Goal: Task Accomplishment & Management: Complete application form

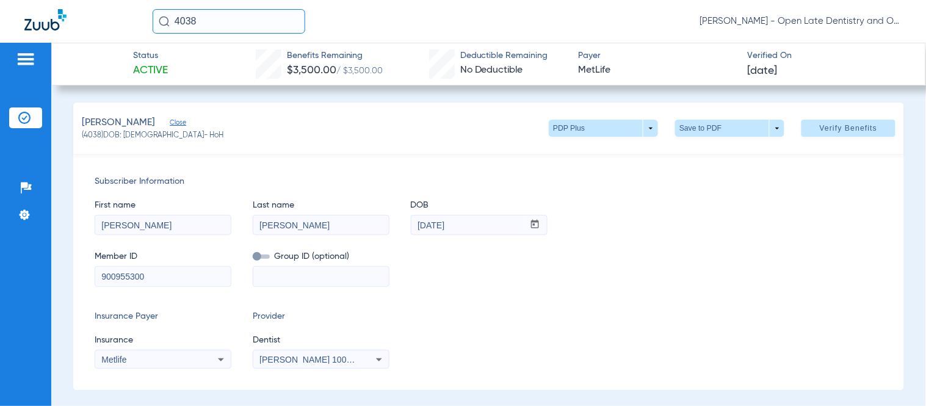
drag, startPoint x: 199, startPoint y: 16, endPoint x: 185, endPoint y: 21, distance: 14.7
click at [185, 21] on input "4038" at bounding box center [229, 21] width 153 height 24
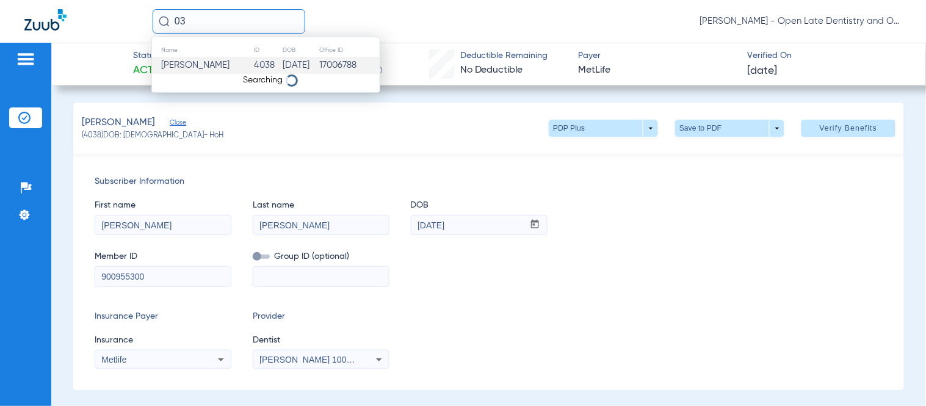
type input "0"
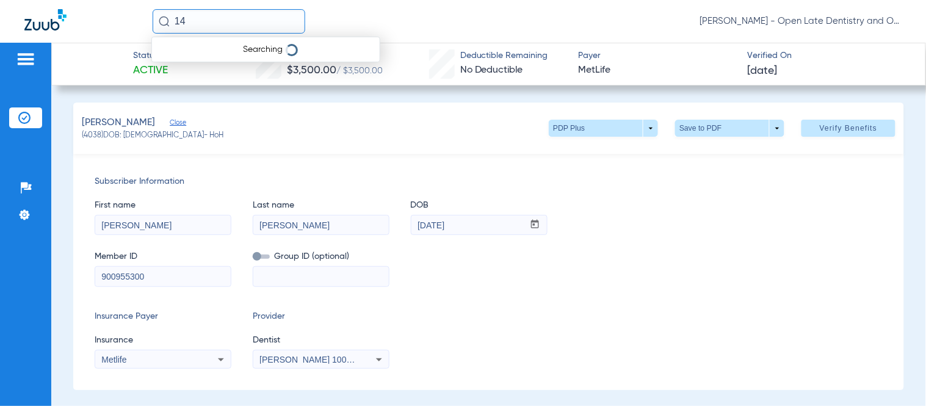
type input "1"
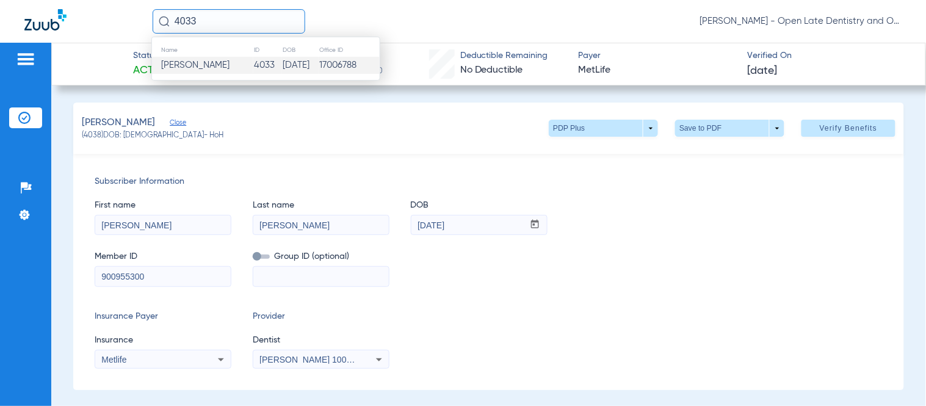
type input "4033"
click at [253, 71] on td "4033" at bounding box center [267, 65] width 29 height 17
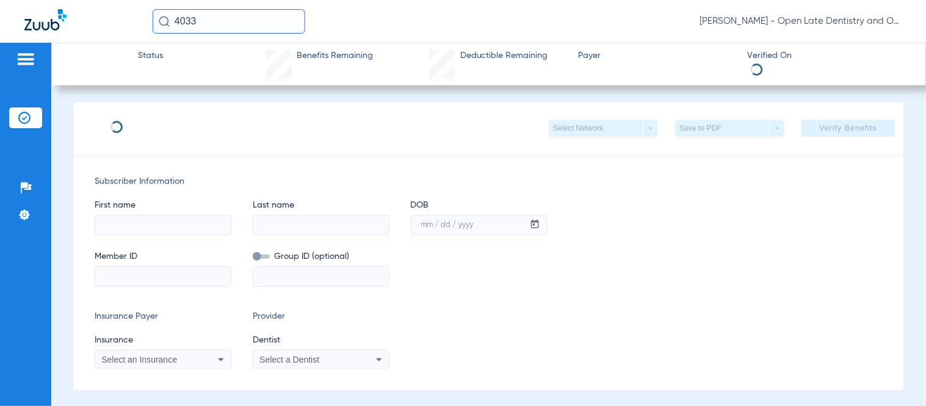
type input "[PERSON_NAME]"
type input "Pace"
type input "[DATE]"
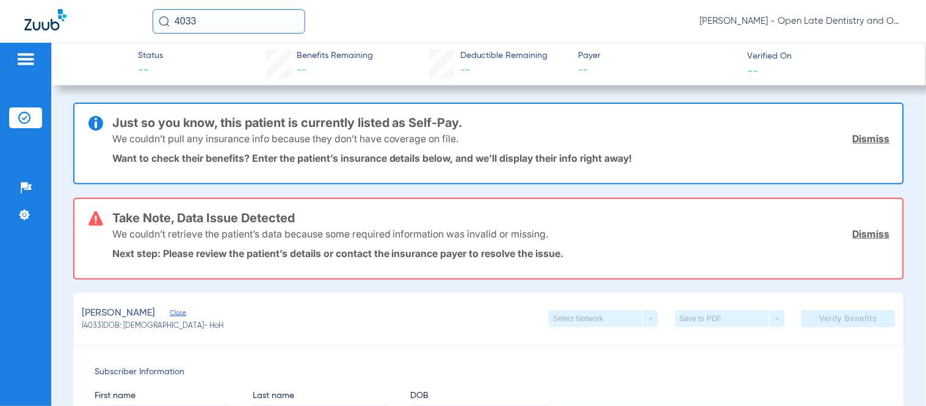
click at [864, 136] on link "Dismiss" at bounding box center [871, 138] width 37 height 12
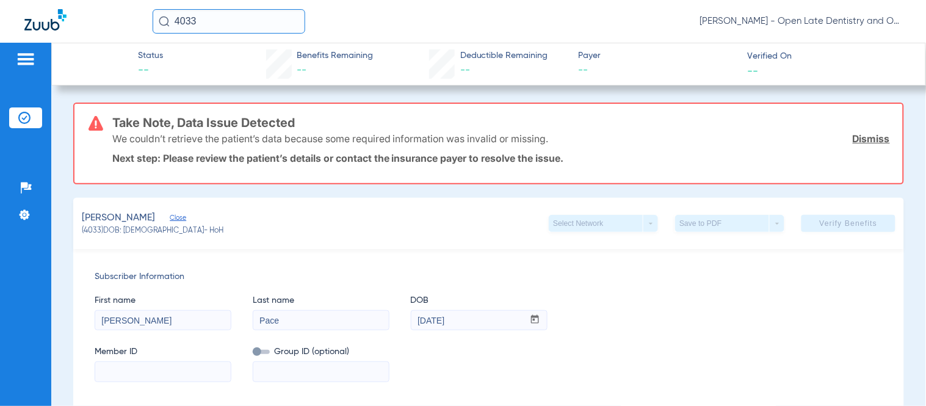
click at [862, 135] on link "Dismiss" at bounding box center [871, 138] width 37 height 12
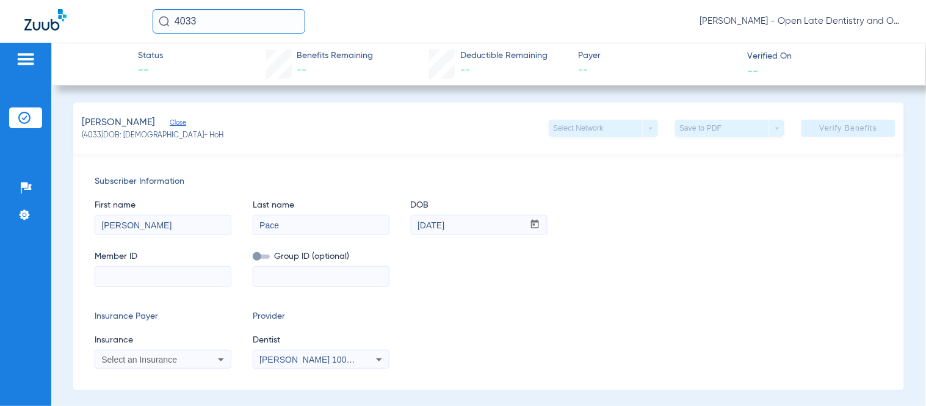
click at [114, 278] on input at bounding box center [162, 277] width 135 height 20
click at [161, 272] on input at bounding box center [162, 277] width 135 height 20
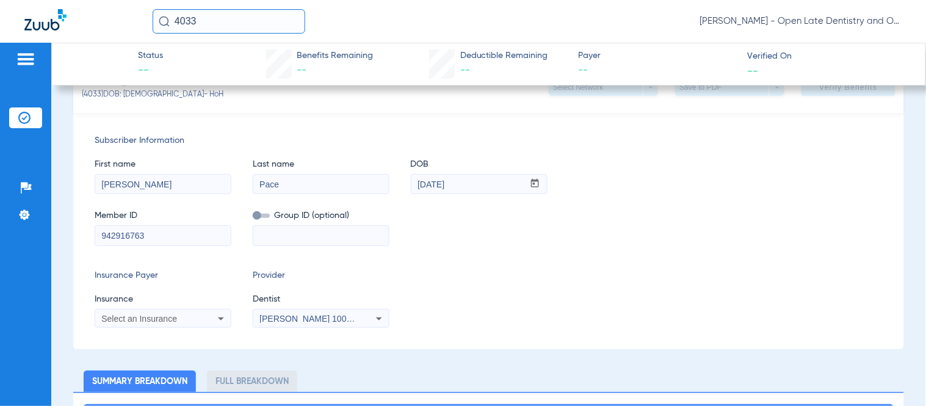
scroll to position [135, 0]
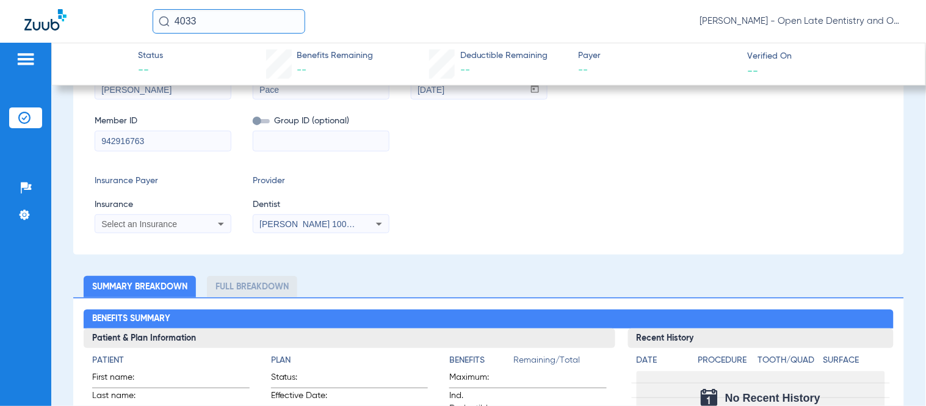
type input "942916763"
click at [218, 223] on icon at bounding box center [221, 224] width 15 height 15
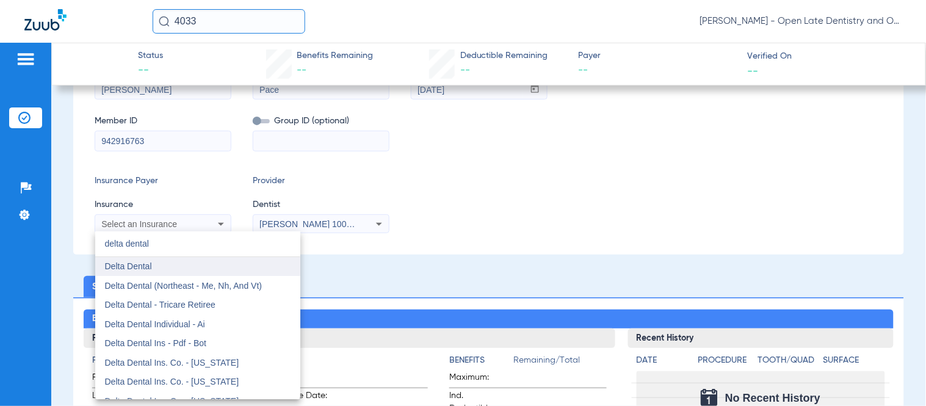
type input "delta dental"
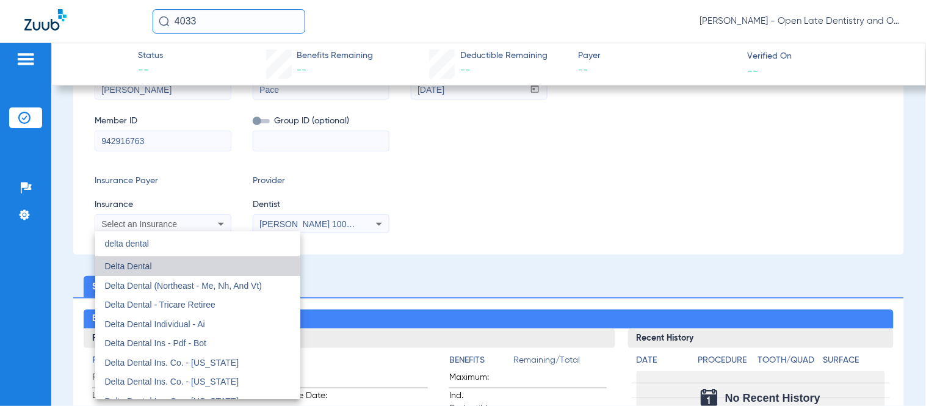
drag, startPoint x: 168, startPoint y: 269, endPoint x: 507, endPoint y: 214, distance: 342.4
click at [168, 267] on mat-option "Delta Dental" at bounding box center [197, 267] width 205 height 20
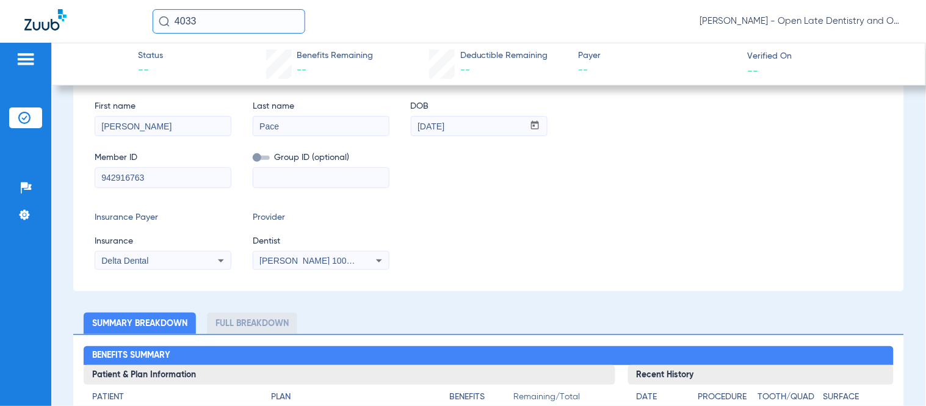
scroll to position [0, 0]
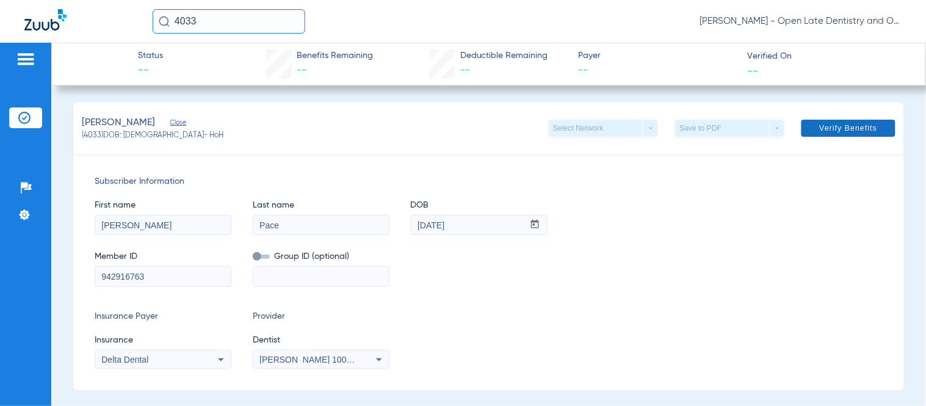
click at [822, 133] on span at bounding box center [848, 128] width 94 height 29
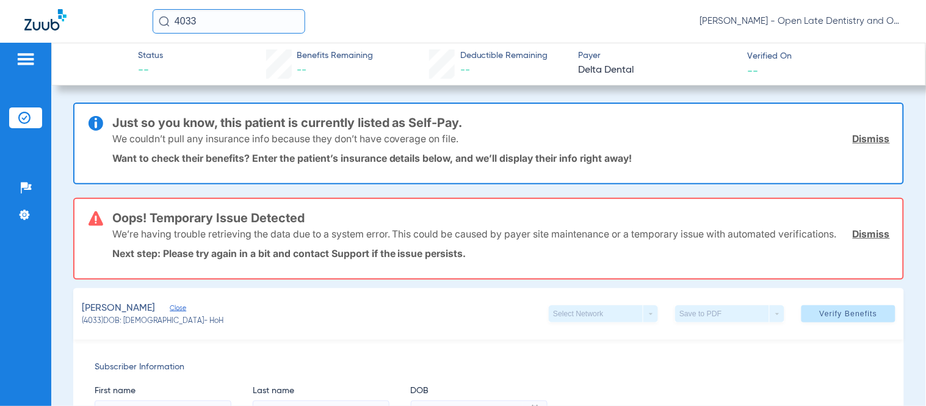
click at [859, 141] on link "Dismiss" at bounding box center [871, 138] width 37 height 12
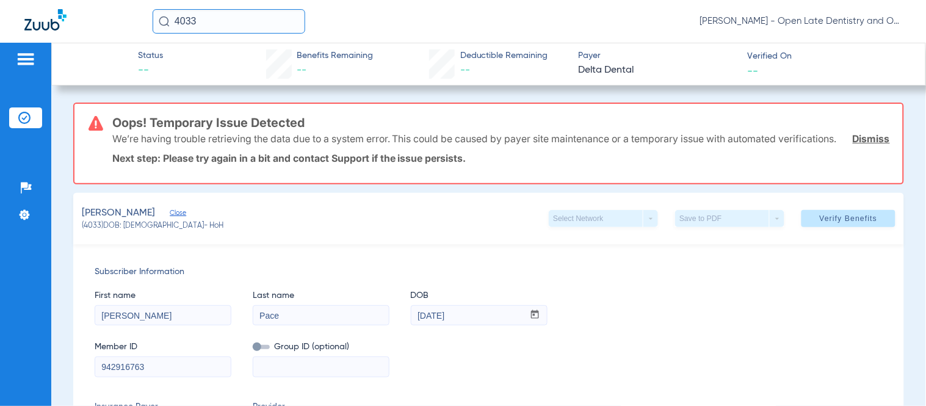
click at [859, 142] on link "Dismiss" at bounding box center [871, 138] width 37 height 12
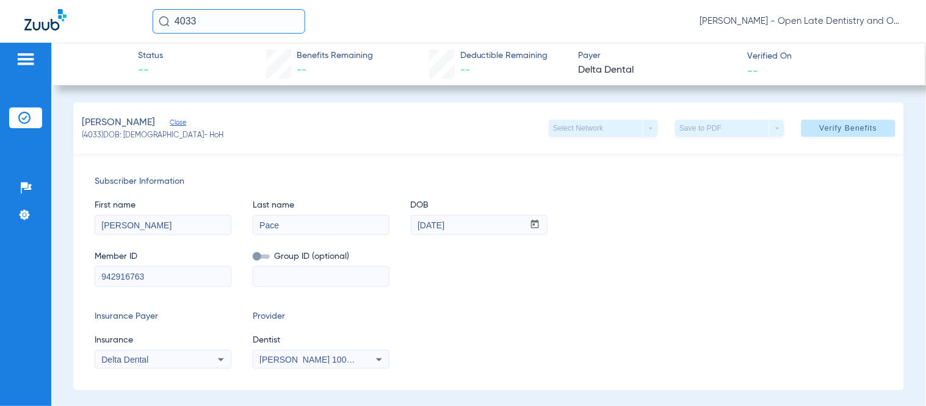
drag, startPoint x: 218, startPoint y: 362, endPoint x: 222, endPoint y: 355, distance: 7.6
click at [218, 361] on icon at bounding box center [221, 359] width 15 height 15
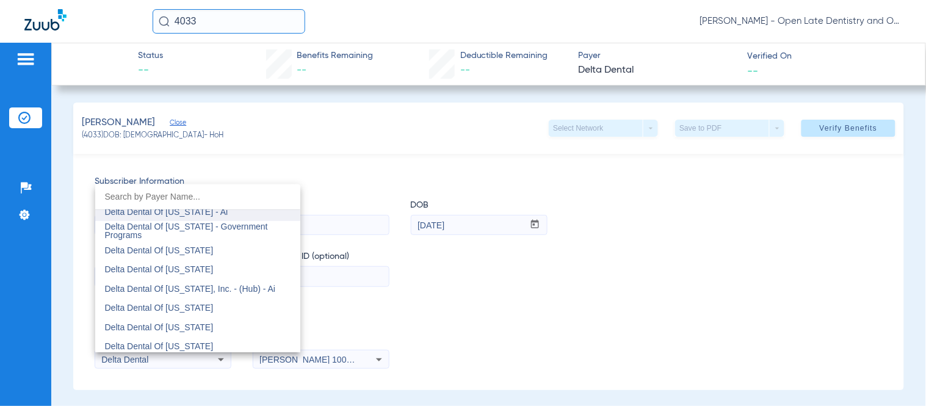
scroll to position [2689, 0]
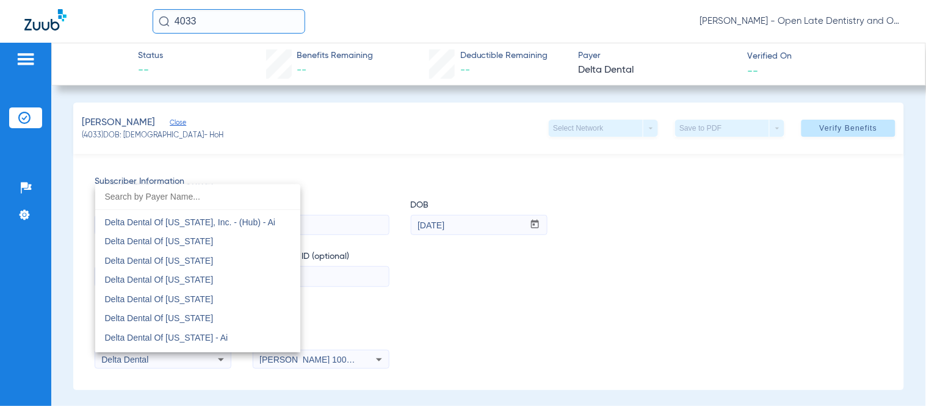
click at [198, 294] on span "Delta Dental Of [US_STATE]" at bounding box center [159, 299] width 109 height 10
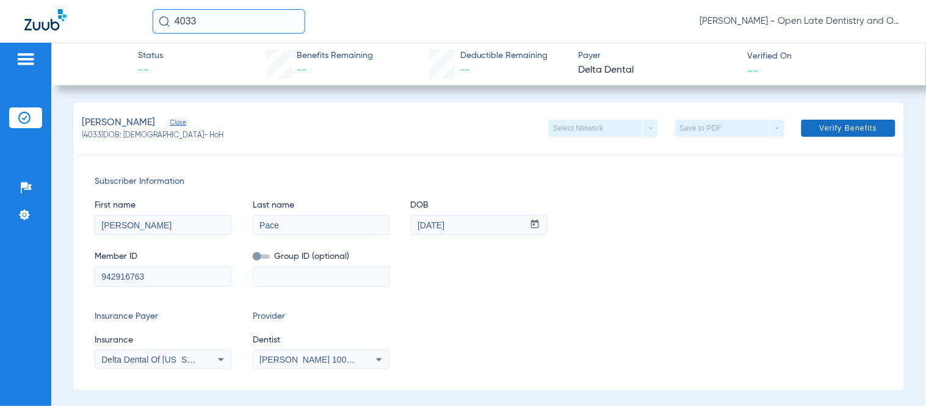
click at [830, 129] on span "Verify Benefits" at bounding box center [849, 128] width 58 height 10
click at [624, 254] on div "Member ID 942916763 Group ID (optional)" at bounding box center [489, 262] width 788 height 47
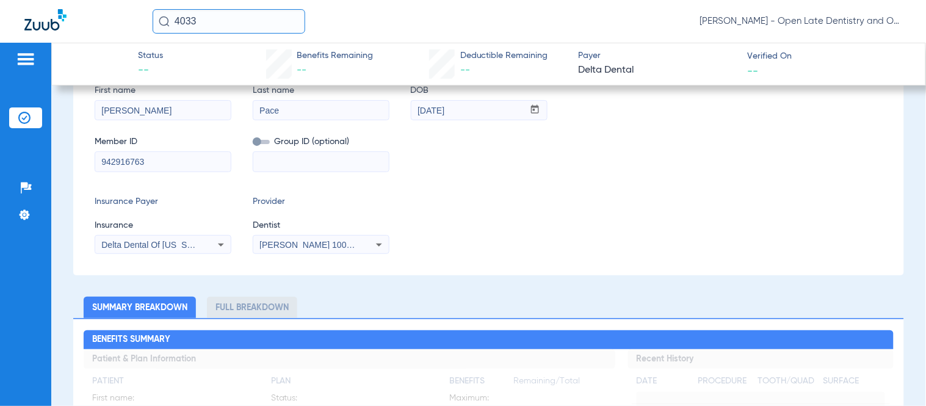
scroll to position [0, 0]
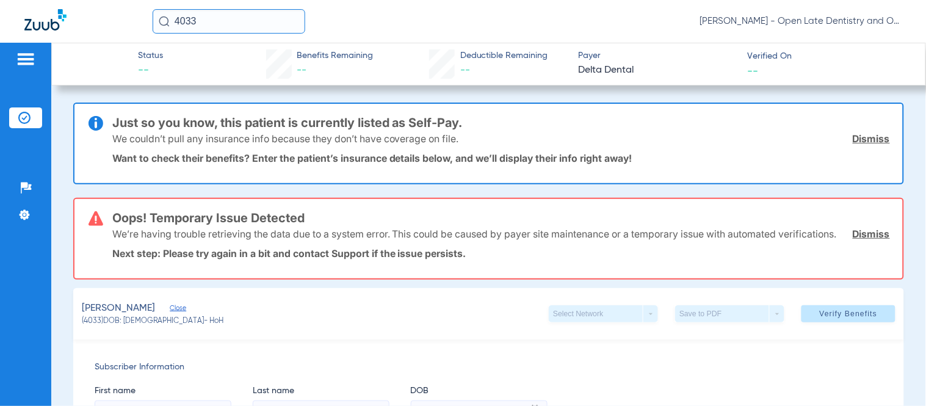
click at [861, 136] on link "Dismiss" at bounding box center [871, 138] width 37 height 12
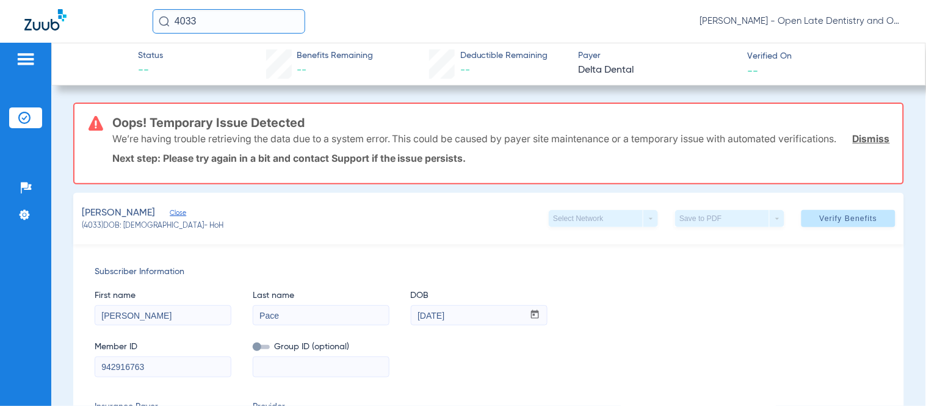
click at [861, 145] on link "Dismiss" at bounding box center [871, 138] width 37 height 12
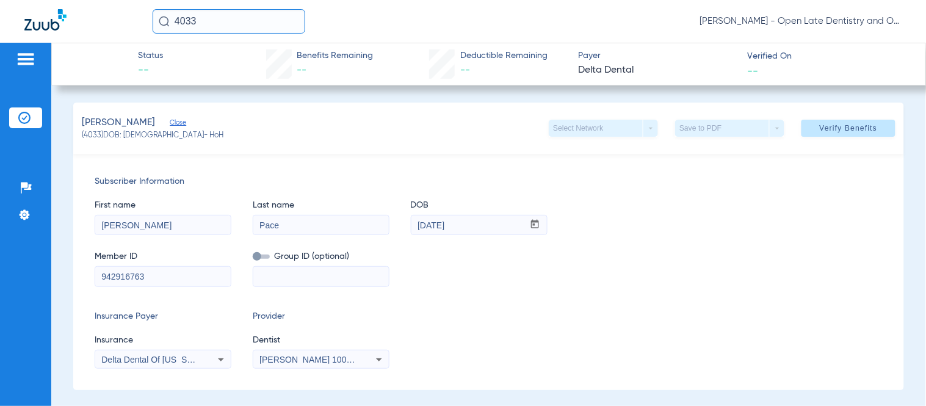
click at [170, 119] on span "Close" at bounding box center [175, 124] width 11 height 12
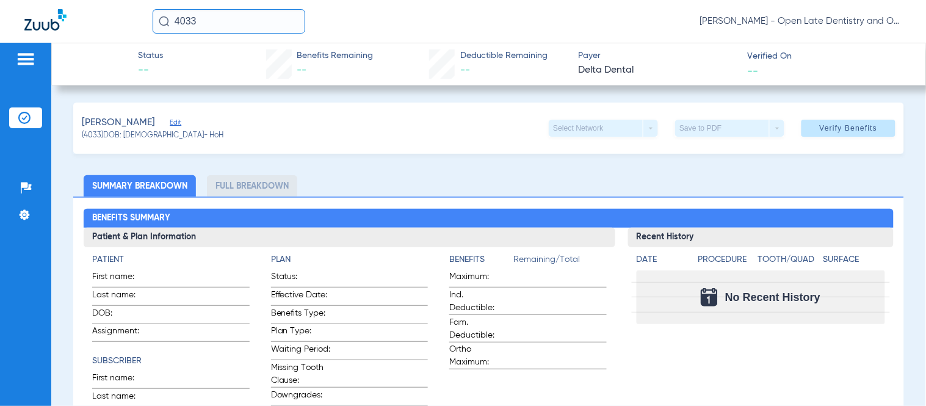
click at [21, 116] on img at bounding box center [24, 118] width 12 height 12
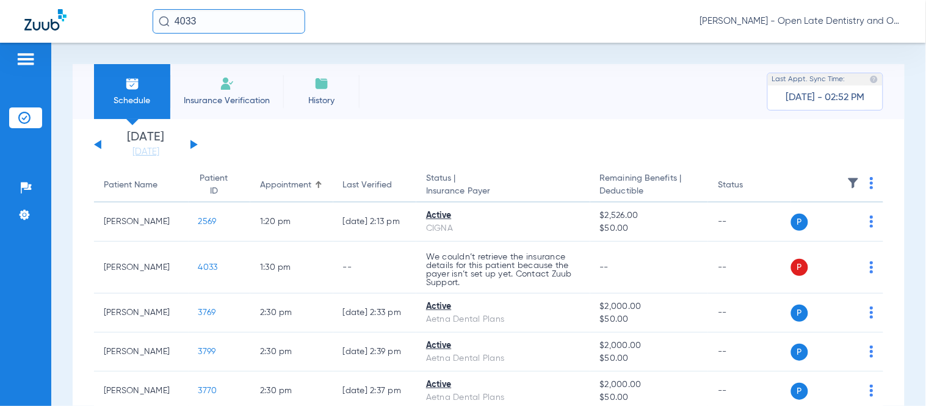
click at [206, 21] on input "4033" at bounding box center [229, 21] width 153 height 24
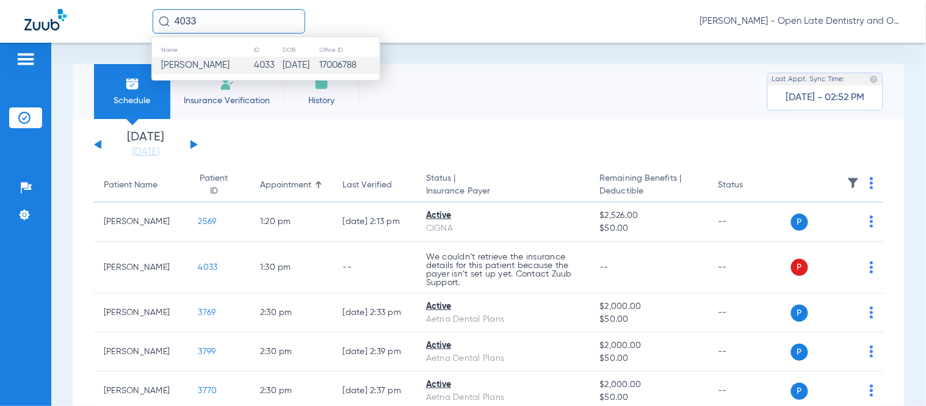
click at [201, 62] on span "[PERSON_NAME]" at bounding box center [195, 64] width 68 height 9
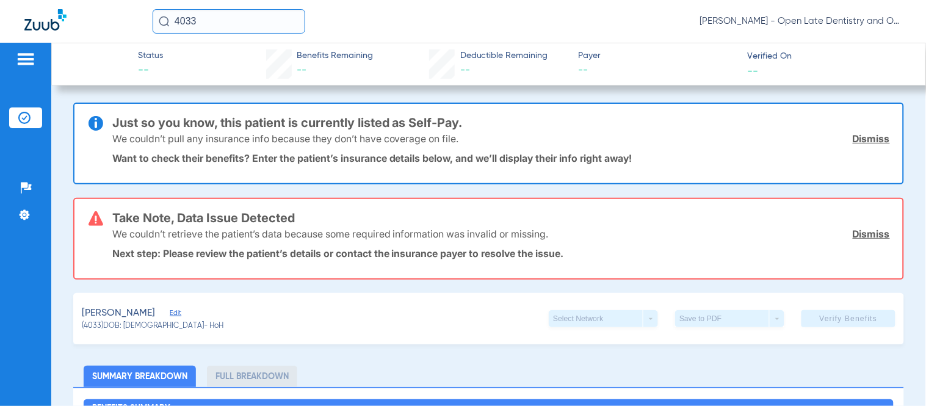
click at [839, 135] on div "We couldn’t pull any insurance info because they don’t have coverage on file. D…" at bounding box center [500, 139] width 777 height 32
click at [853, 132] on link "Dismiss" at bounding box center [871, 138] width 37 height 12
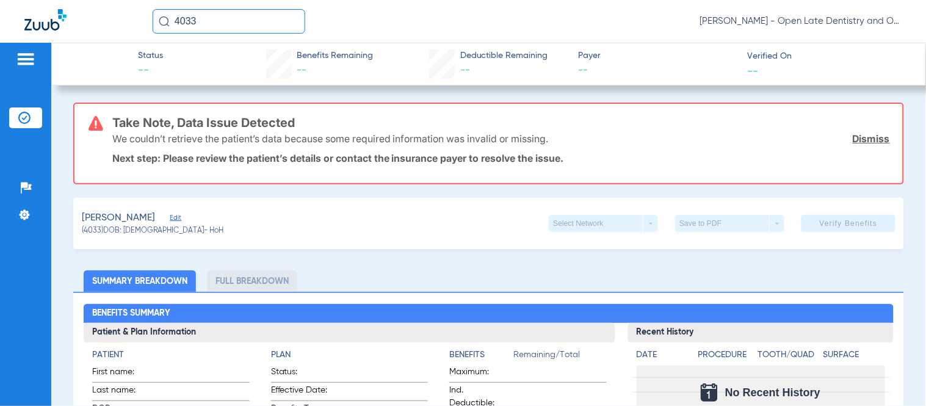
click at [853, 129] on div "We couldn’t retrieve the patient’s data because some required information was i…" at bounding box center [500, 139] width 777 height 32
click at [853, 137] on link "Dismiss" at bounding box center [871, 138] width 37 height 12
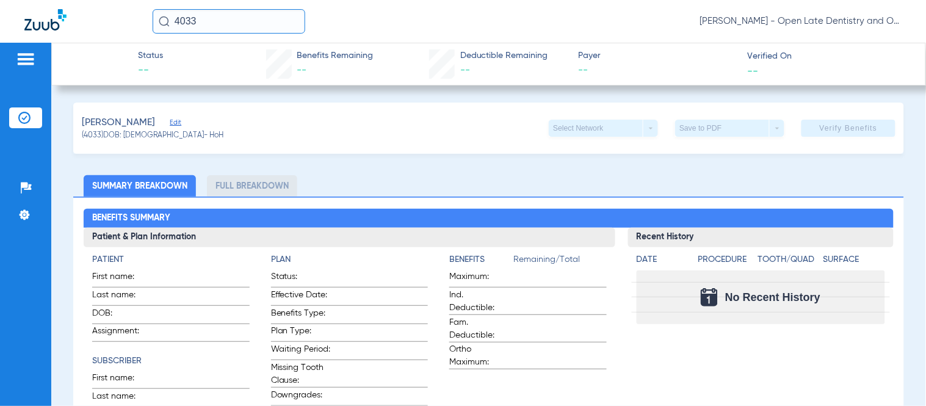
click at [170, 124] on span "Edit" at bounding box center [175, 124] width 11 height 12
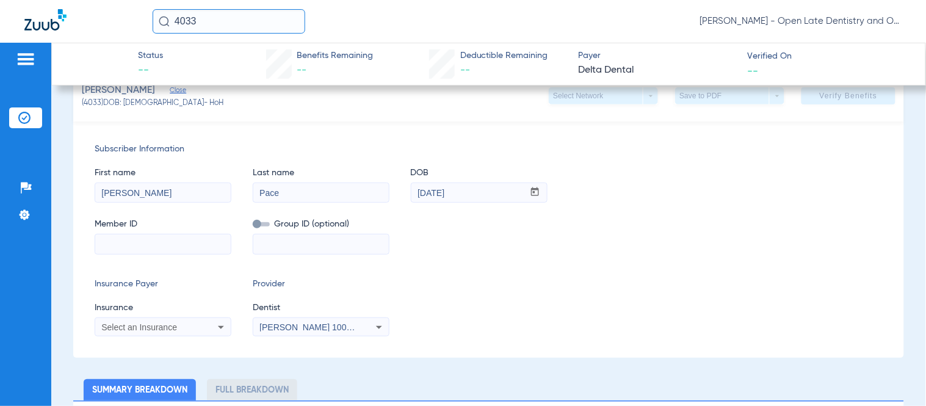
scroll to position [101, 0]
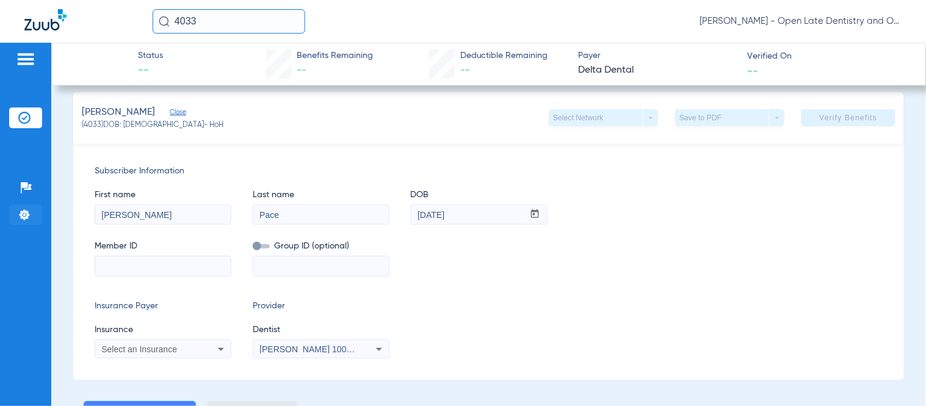
drag, startPoint x: 154, startPoint y: 222, endPoint x: 37, endPoint y: 216, distance: 117.9
click at [37, 216] on div "Patients Insurance Verification Setup Help Center Settings Status -- Benefits R…" at bounding box center [463, 246] width 926 height 406
type input "[PERSON_NAME]"
drag, startPoint x: 467, startPoint y: 223, endPoint x: 315, endPoint y: 218, distance: 152.6
click at [315, 218] on div "First name [PERSON_NAME] Last name [PERSON_NAME] mm / dd / yyyy [DATE]" at bounding box center [489, 201] width 788 height 47
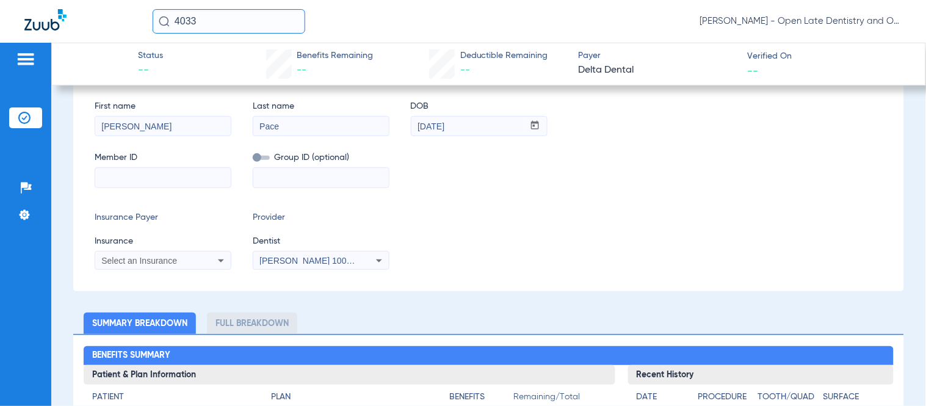
scroll to position [304, 0]
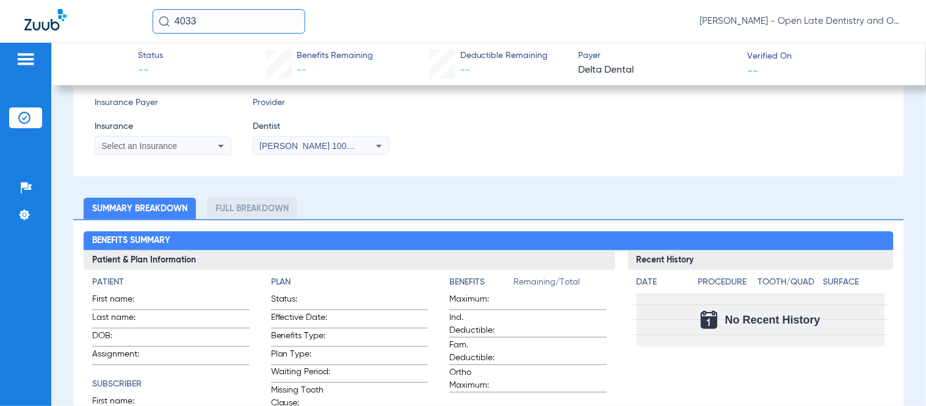
type input "[DATE]"
click at [214, 153] on icon at bounding box center [221, 146] width 15 height 15
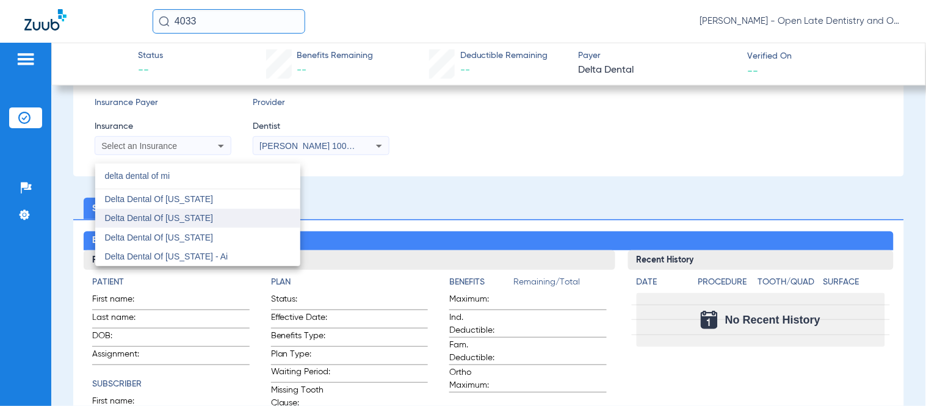
type input "delta dental of mi"
click at [200, 215] on span "Delta Dental Of [US_STATE]" at bounding box center [159, 218] width 109 height 10
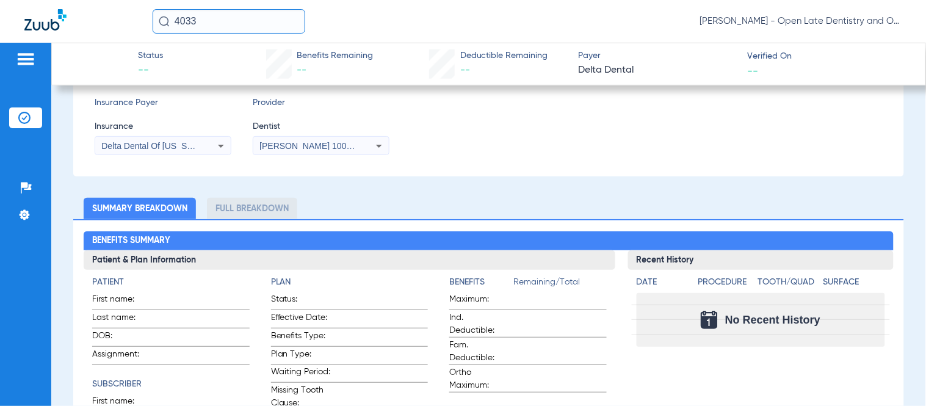
click at [456, 176] on div "Subscriber Information First name [PERSON_NAME] Last name [PERSON_NAME] mm / dd…" at bounding box center [488, 58] width 831 height 236
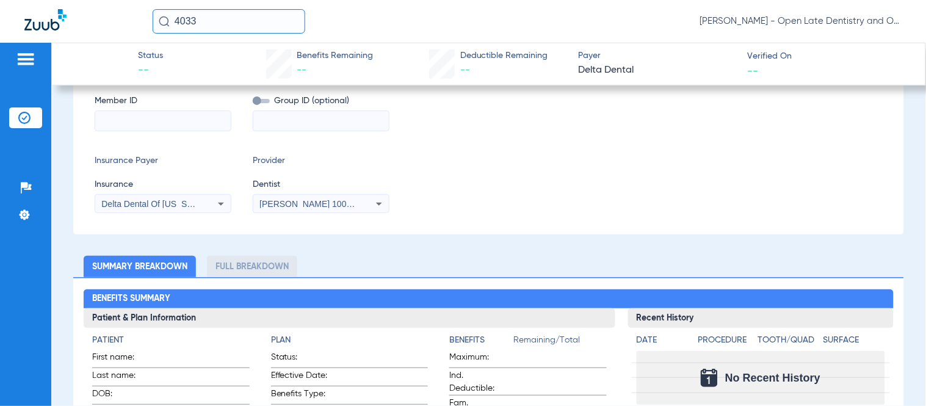
scroll to position [168, 0]
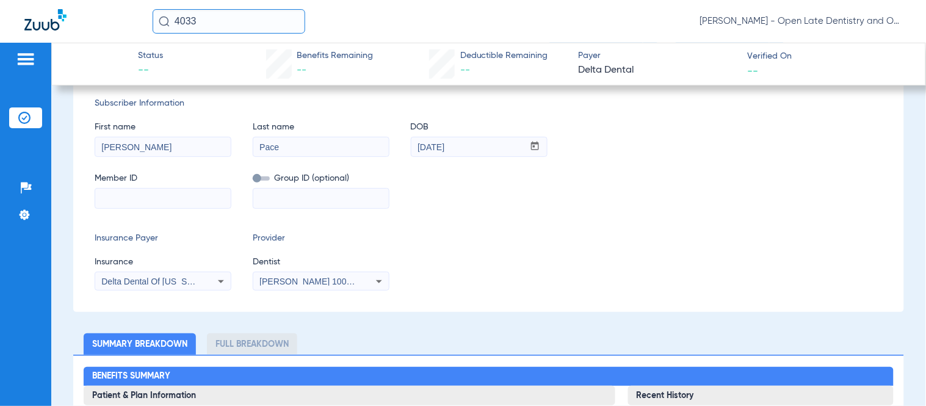
click at [190, 206] on input at bounding box center [162, 199] width 135 height 20
paste input "Londyn"
type input "Londyn"
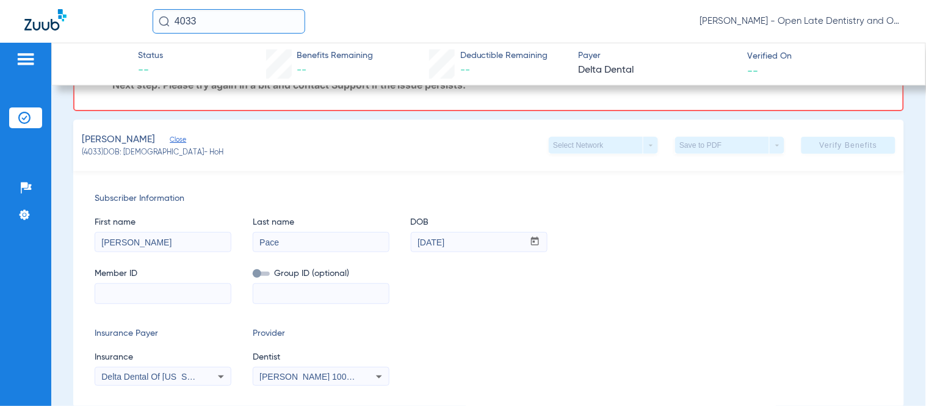
scroll to position [262, 0]
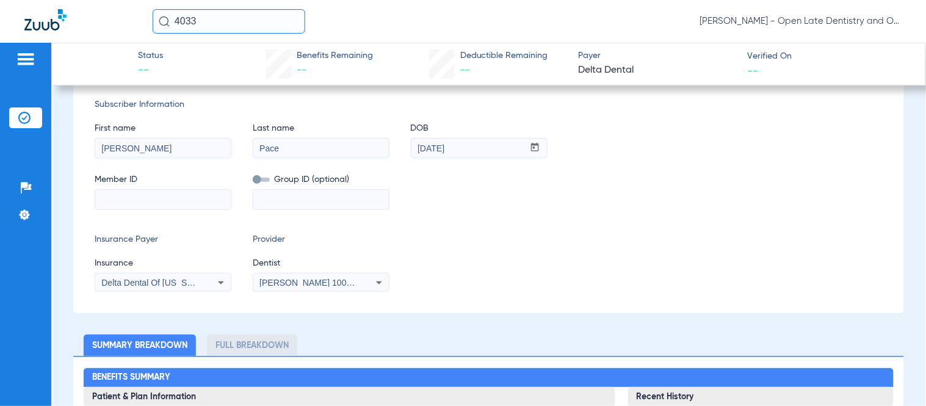
click at [149, 209] on input at bounding box center [162, 200] width 135 height 20
paste input "Londyn"
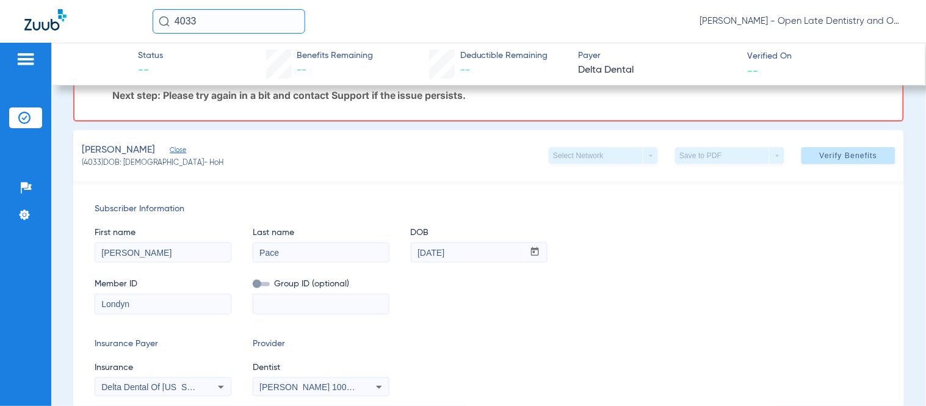
scroll to position [135, 0]
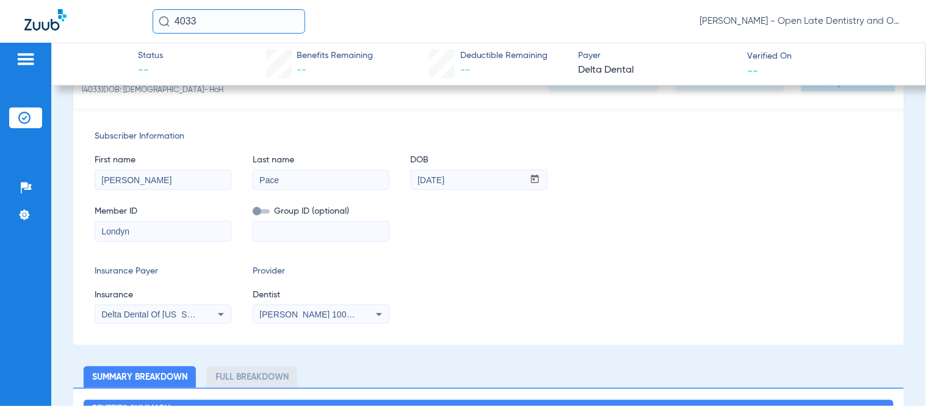
drag, startPoint x: 78, startPoint y: 241, endPoint x: 3, endPoint y: 244, distance: 75.1
click at [9, 243] on div "Patients Insurance Verification Setup Help Center Settings Status -- Benefits R…" at bounding box center [463, 246] width 926 height 406
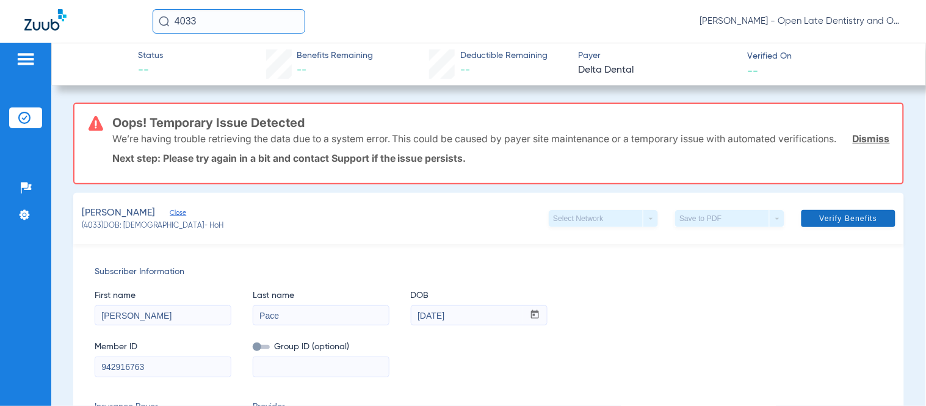
type input "942916763"
click at [832, 223] on span "Verify Benefits" at bounding box center [849, 219] width 58 height 10
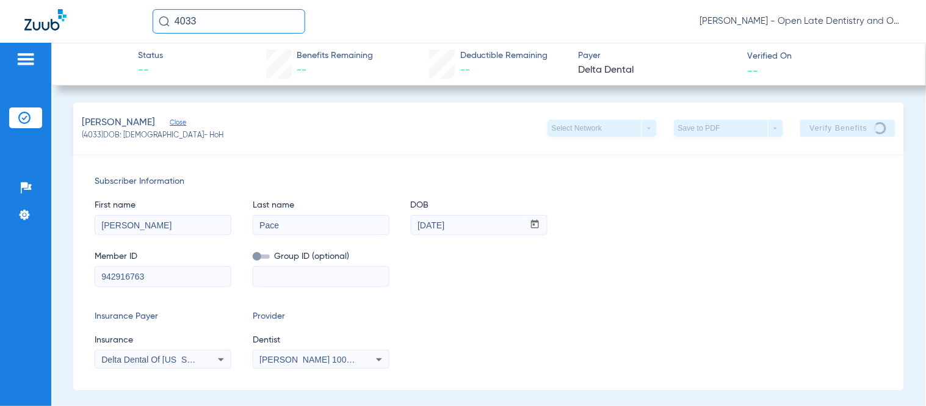
click at [676, 171] on div "Subscriber Information First name [PERSON_NAME] Last name [PERSON_NAME] mm / dd…" at bounding box center [488, 272] width 831 height 236
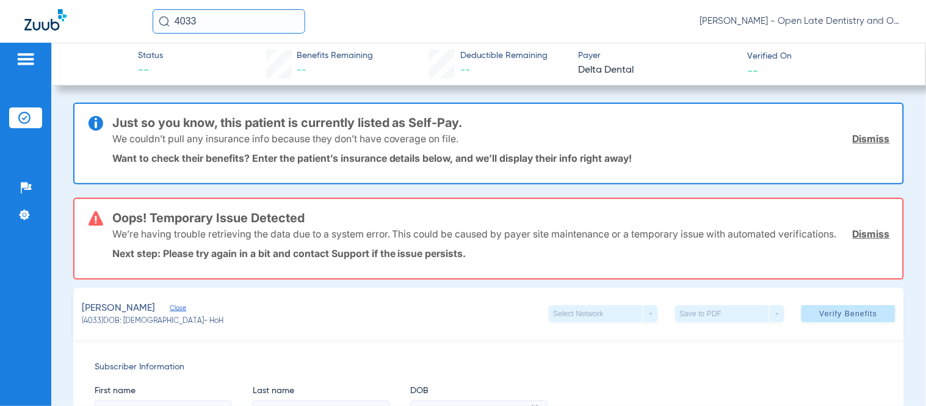
click at [862, 146] on div "We couldn’t pull any insurance info because they don’t have coverage on file. D…" at bounding box center [500, 139] width 777 height 32
click at [862, 142] on link "Dismiss" at bounding box center [871, 138] width 37 height 12
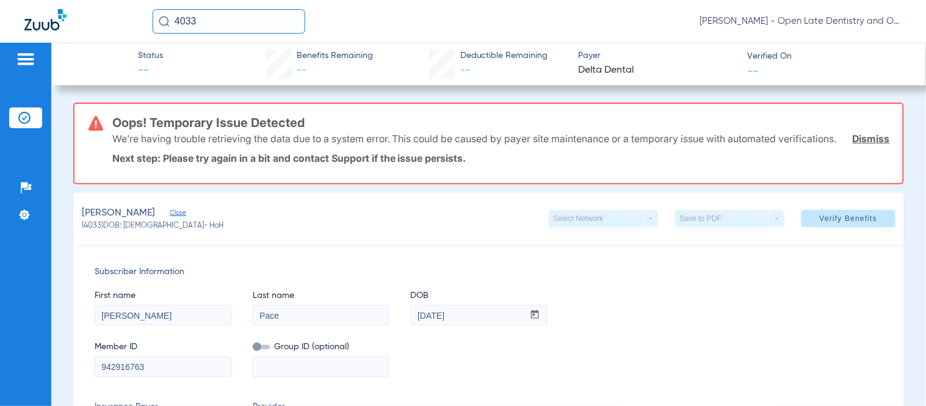
click at [870, 143] on link "Dismiss" at bounding box center [871, 138] width 37 height 12
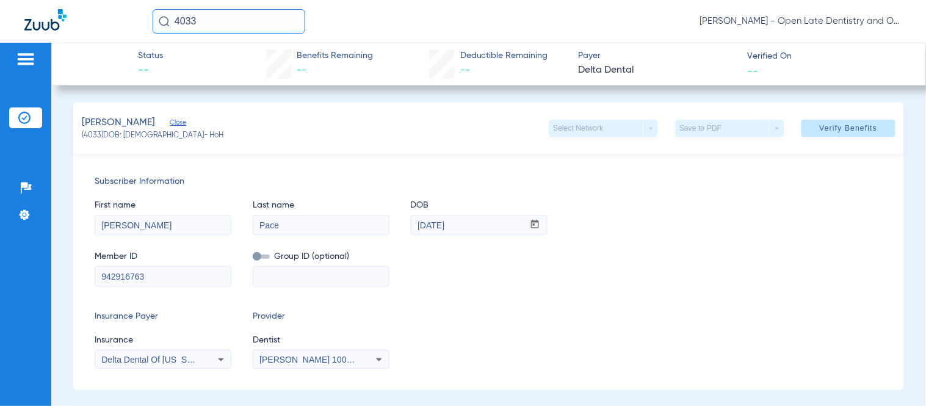
click at [170, 123] on span "Close" at bounding box center [175, 124] width 11 height 12
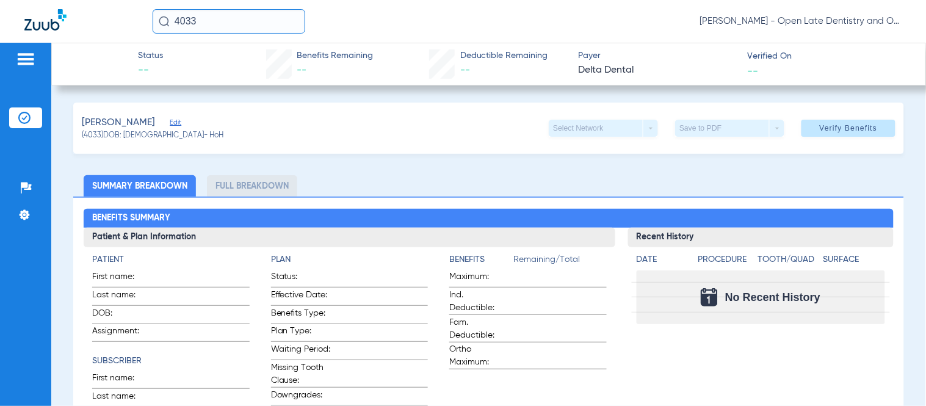
click at [170, 123] on span "Edit" at bounding box center [175, 124] width 11 height 12
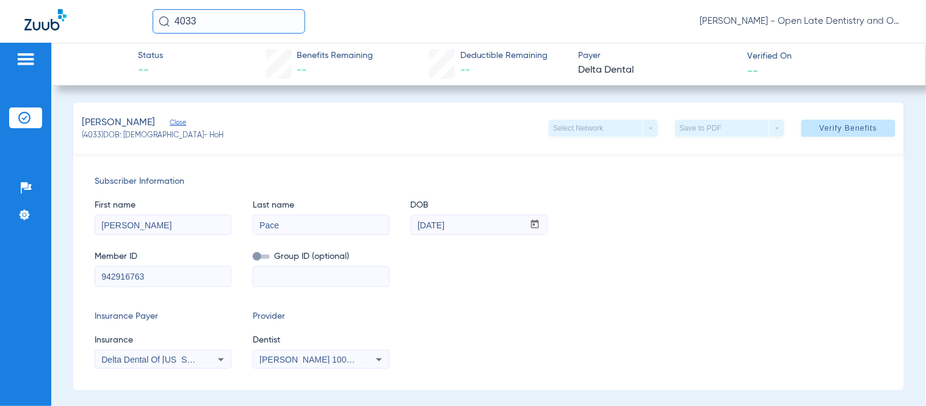
click at [175, 121] on div "[PERSON_NAME]" at bounding box center [153, 122] width 142 height 15
click at [171, 123] on span "Close" at bounding box center [175, 124] width 11 height 12
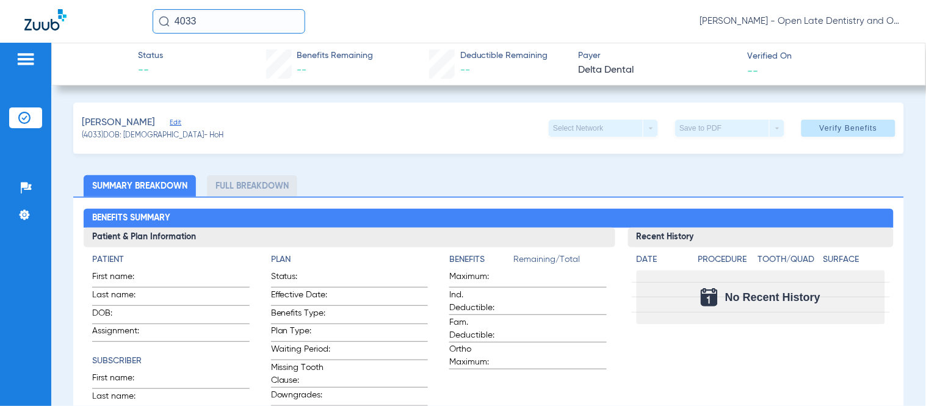
click at [2, 119] on div "Patients Insurance Verification Setup Help Center Settings" at bounding box center [25, 246] width 51 height 406
click at [16, 119] on li "Insurance Verification" at bounding box center [25, 117] width 33 height 21
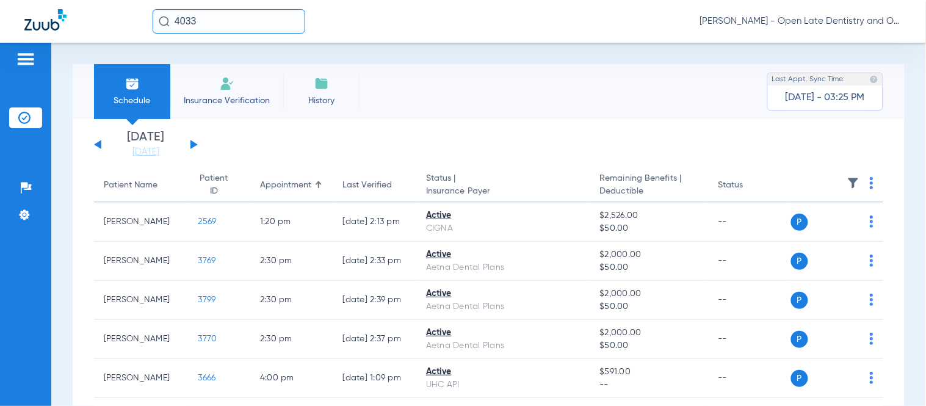
drag, startPoint x: 209, startPoint y: 23, endPoint x: 56, endPoint y: 32, distance: 153.5
click at [59, 31] on div "4033 [PERSON_NAME] - Open Late Dentistry and Orthodontics" at bounding box center [463, 21] width 926 height 43
click at [226, 27] on input "4045" at bounding box center [229, 21] width 153 height 24
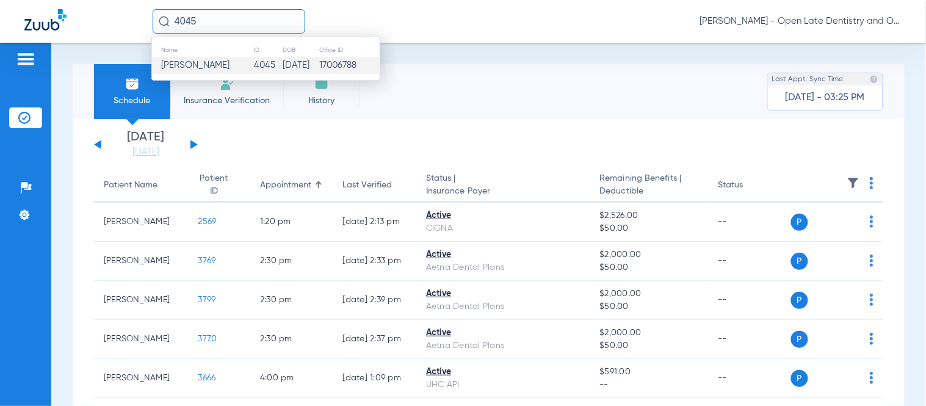
type input "4045"
click at [210, 72] on td "[PERSON_NAME]" at bounding box center [202, 65] width 101 height 17
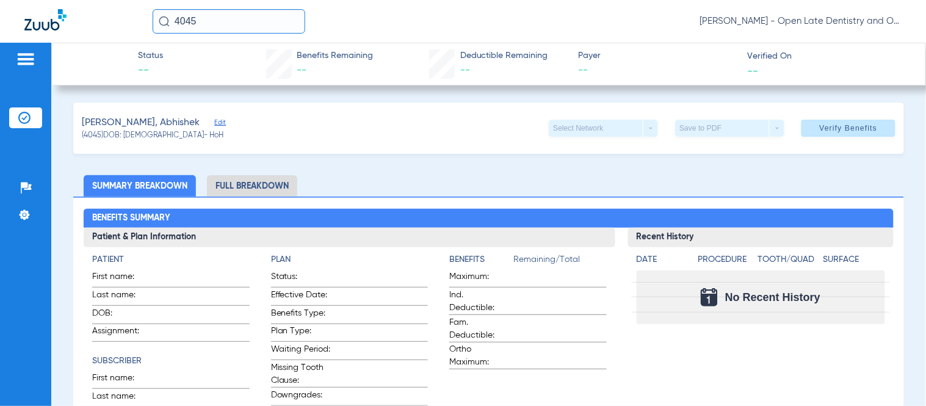
click at [214, 123] on span "Edit" at bounding box center [219, 124] width 11 height 12
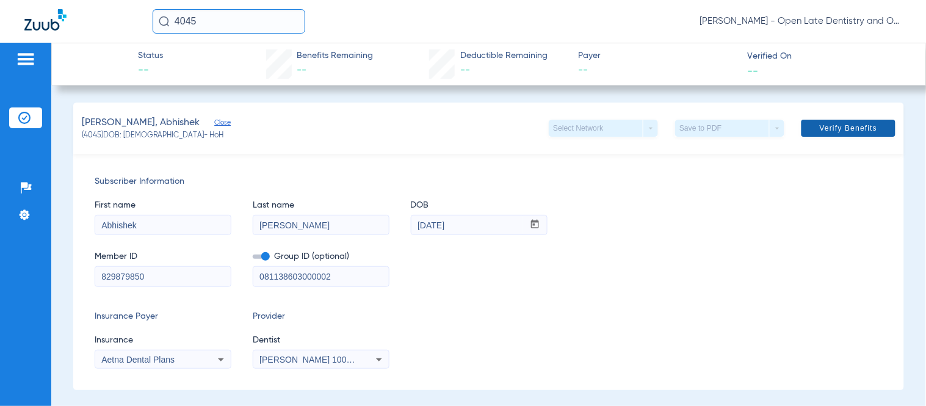
click at [869, 139] on span at bounding box center [848, 128] width 94 height 29
click at [766, 261] on div "Member ID 829879850 Group ID (optional) 081138603000002" at bounding box center [489, 262] width 788 height 47
click at [834, 197] on div "First name [PERSON_NAME] Last name [PERSON_NAME] mm / dd / yyyy [DATE]" at bounding box center [489, 211] width 788 height 47
click at [737, 209] on div "First name [PERSON_NAME] Last name [PERSON_NAME] mm / dd / yyyy [DATE]" at bounding box center [489, 211] width 788 height 47
drag, startPoint x: 736, startPoint y: 206, endPoint x: 655, endPoint y: 251, distance: 92.9
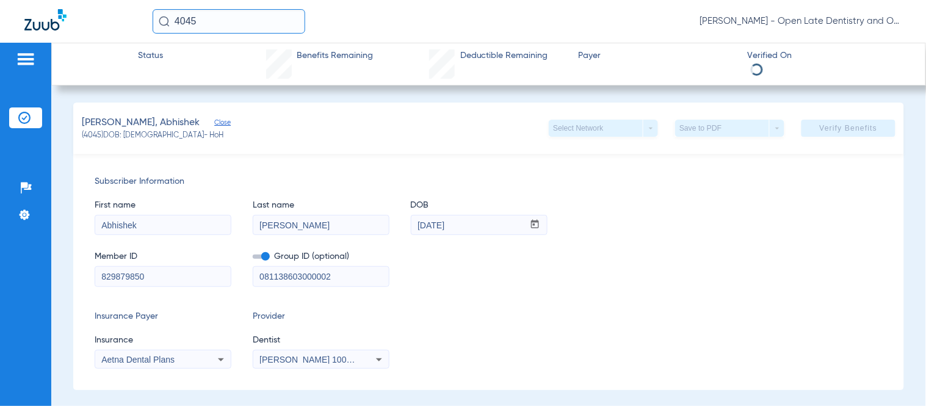
click at [733, 208] on div "First name [PERSON_NAME] Last name [PERSON_NAME] mm / dd / yyyy [DATE]" at bounding box center [489, 211] width 788 height 47
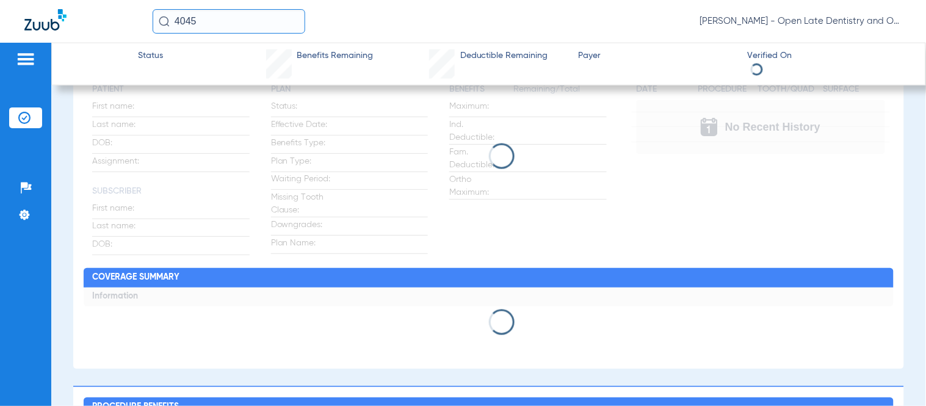
click at [662, 243] on app-loading-indicator at bounding box center [488, 156] width 809 height 198
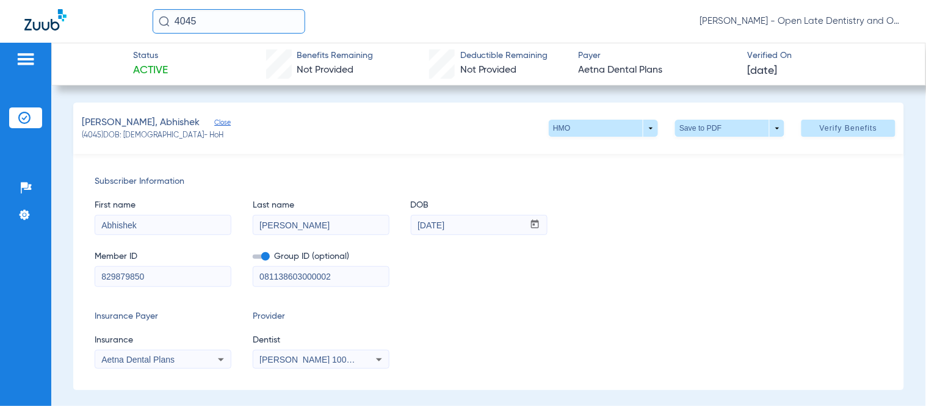
drag, startPoint x: 237, startPoint y: 28, endPoint x: 155, endPoint y: 15, distance: 82.9
click at [155, 15] on input "4045" at bounding box center [229, 21] width 153 height 24
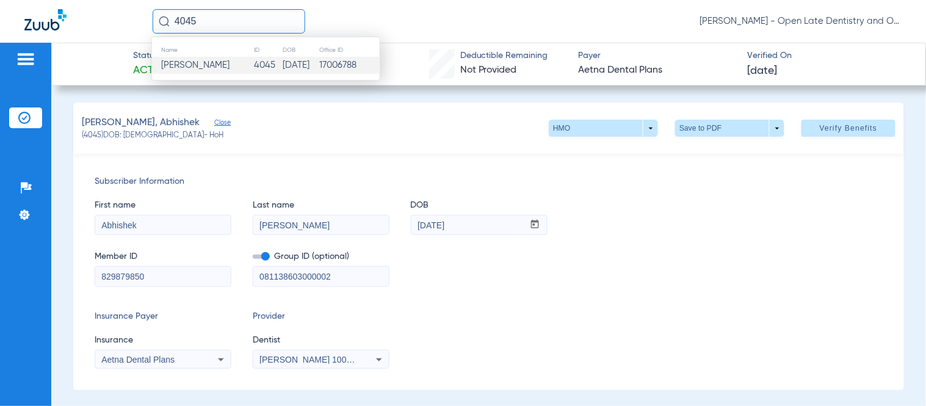
click at [242, 26] on input "4045" at bounding box center [229, 21] width 153 height 24
drag, startPoint x: 236, startPoint y: 22, endPoint x: 224, endPoint y: 27, distance: 12.6
click at [228, 25] on input "4045" at bounding box center [229, 21] width 153 height 24
type input "4033"
click at [253, 68] on td "4033" at bounding box center [267, 65] width 29 height 17
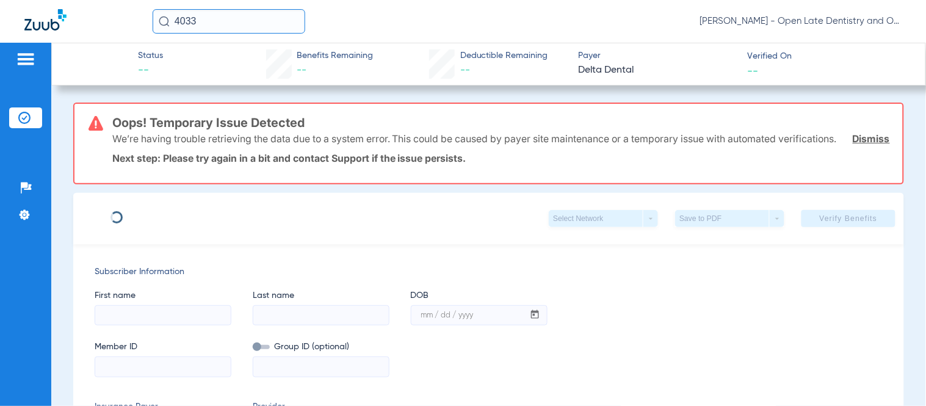
type input "[PERSON_NAME]"
type input "Pace"
type input "[DATE]"
type input "942916763"
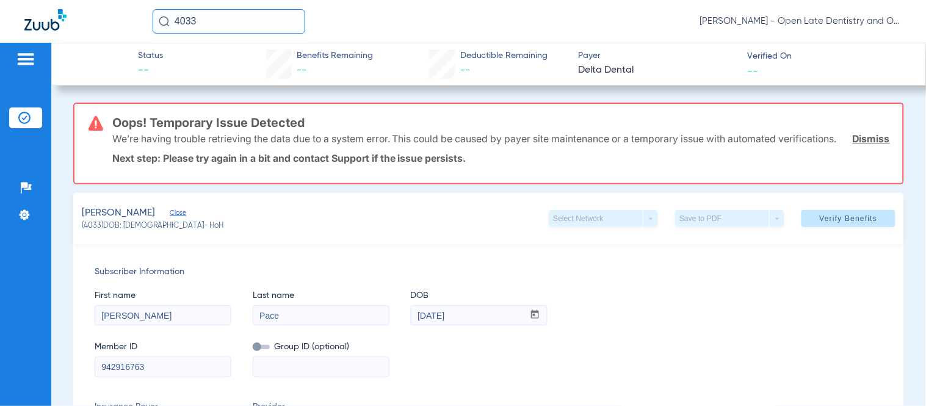
click at [868, 143] on link "Dismiss" at bounding box center [871, 138] width 37 height 12
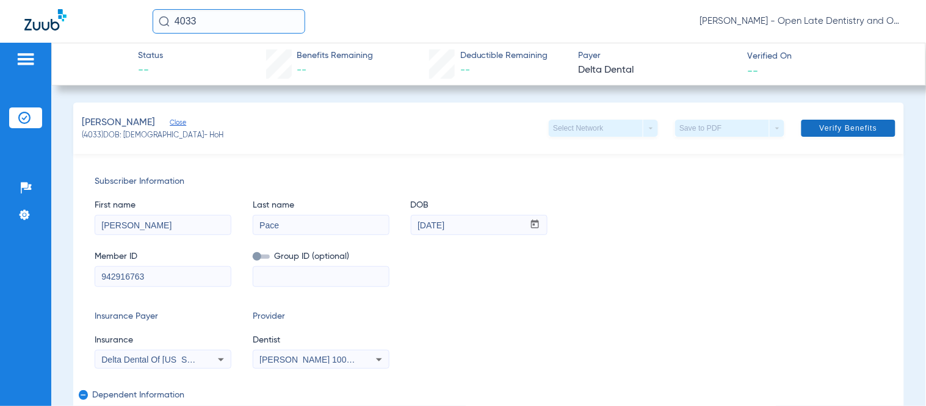
click at [857, 132] on span "Verify Benefits" at bounding box center [849, 128] width 58 height 10
click at [588, 218] on div "First name [PERSON_NAME] Last name [PERSON_NAME] mm / dd / yyyy [DATE]" at bounding box center [489, 211] width 788 height 47
click at [774, 279] on div "Member ID 942916763 Group ID (optional)" at bounding box center [489, 262] width 788 height 47
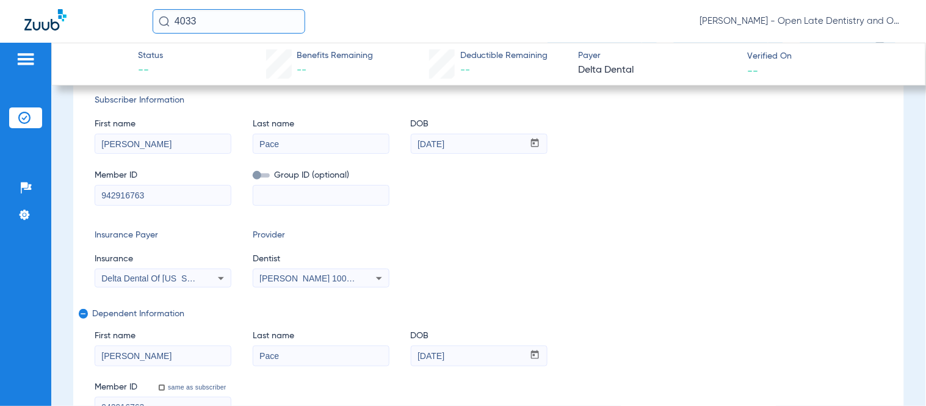
scroll to position [68, 0]
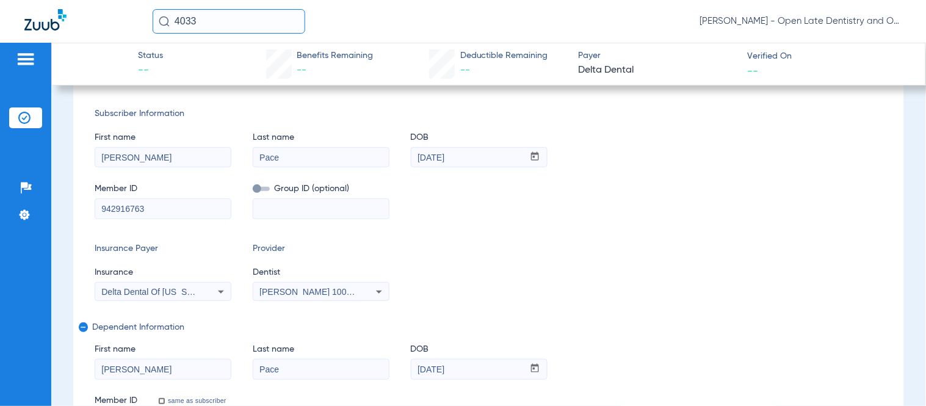
click at [687, 256] on div "Insurance Payer Insurance Delta Dental Of [US_STATE] Provider Dentist [PERSON_N…" at bounding box center [489, 271] width 788 height 59
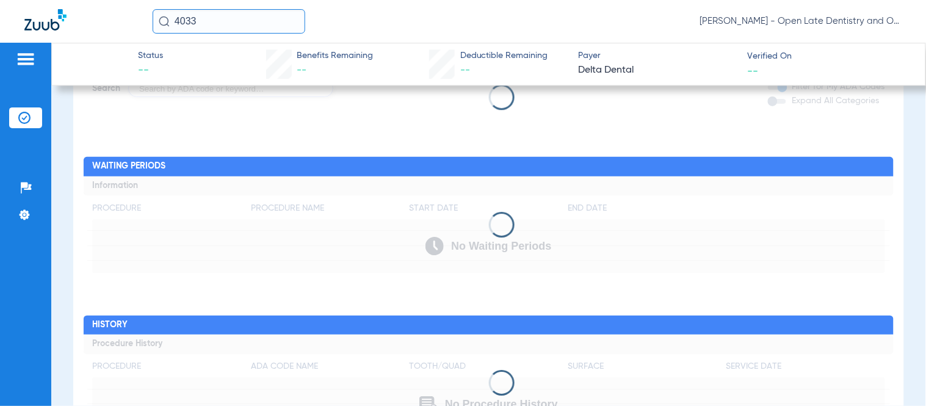
scroll to position [995, 0]
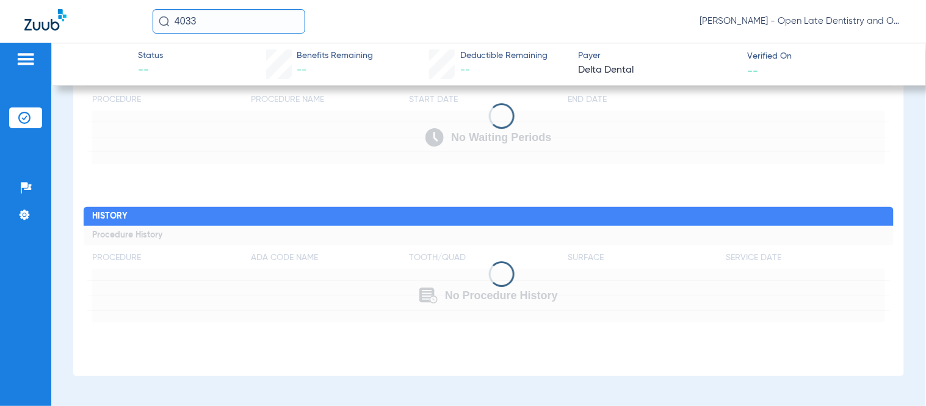
click at [583, 245] on app-loading-indicator at bounding box center [488, 274] width 809 height 96
click at [785, 233] on app-loading-indicator at bounding box center [488, 274] width 809 height 96
click at [542, 149] on app-loading-indicator at bounding box center [488, 116] width 809 height 96
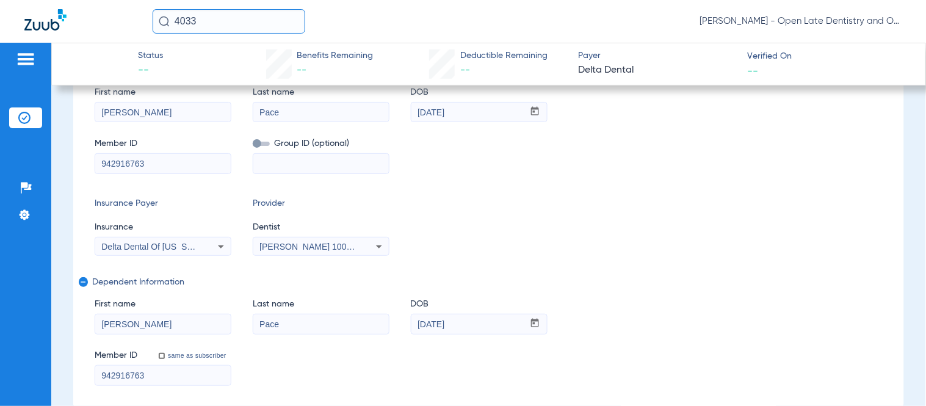
scroll to position [0, 0]
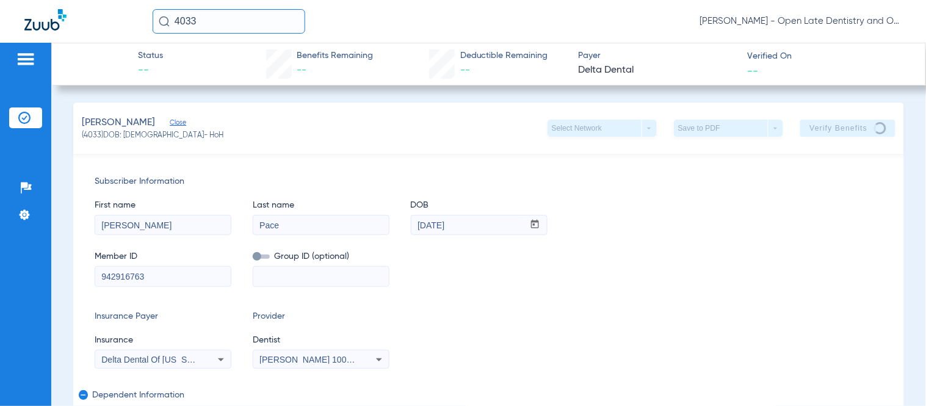
click at [635, 184] on span "Subscriber Information" at bounding box center [489, 181] width 788 height 13
click at [812, 201] on div "First name [PERSON_NAME] Last name [PERSON_NAME] mm / dd / yyyy [DATE]" at bounding box center [489, 211] width 788 height 47
drag, startPoint x: 760, startPoint y: 214, endPoint x: 738, endPoint y: 127, distance: 89.8
click at [757, 214] on div "First name [PERSON_NAME] Last name [PERSON_NAME] mm / dd / yyyy [DATE]" at bounding box center [489, 211] width 788 height 47
click at [657, 197] on div "First name [PERSON_NAME] Last name [PERSON_NAME] mm / dd / yyyy [DATE]" at bounding box center [489, 211] width 788 height 47
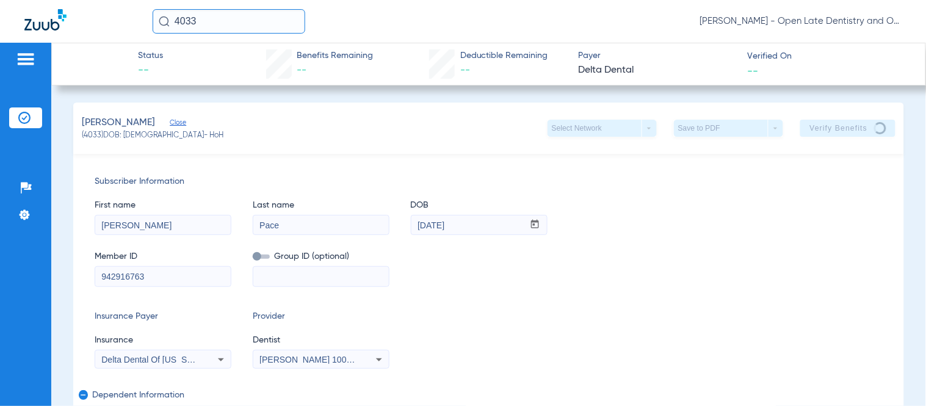
click at [653, 198] on div "First name [PERSON_NAME] Last name [PERSON_NAME] mm / dd / yyyy [DATE]" at bounding box center [489, 211] width 788 height 47
click at [650, 226] on div "First name [PERSON_NAME] Last name [PERSON_NAME] mm / dd / yyyy [DATE]" at bounding box center [489, 211] width 788 height 47
click at [674, 230] on div "First name [PERSON_NAME] Last name [PERSON_NAME] mm / dd / yyyy [DATE]" at bounding box center [489, 211] width 788 height 47
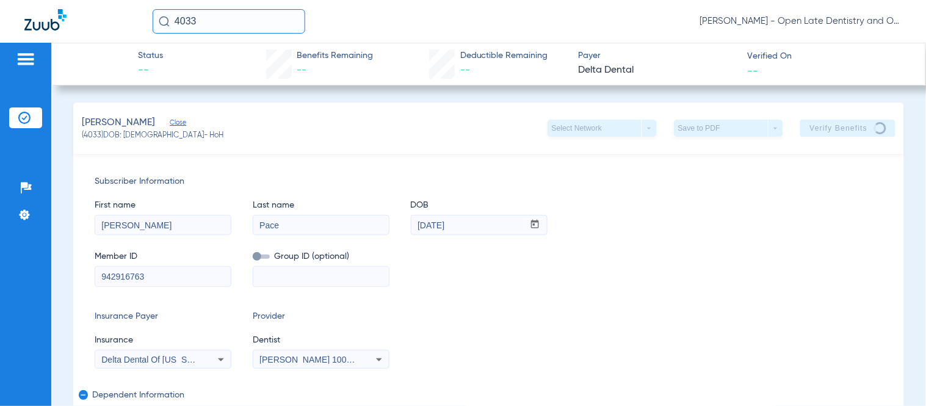
click at [674, 231] on div "First name [PERSON_NAME] Last name [PERSON_NAME] mm / dd / yyyy [DATE]" at bounding box center [489, 211] width 788 height 47
click at [598, 249] on div "Member ID 942916763 Group ID (optional)" at bounding box center [489, 262] width 788 height 47
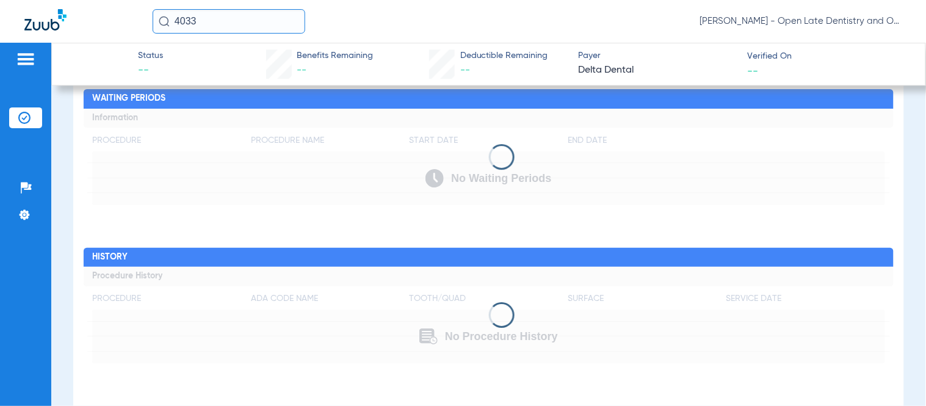
scroll to position [995, 0]
